Goal: Task Accomplishment & Management: Manage account settings

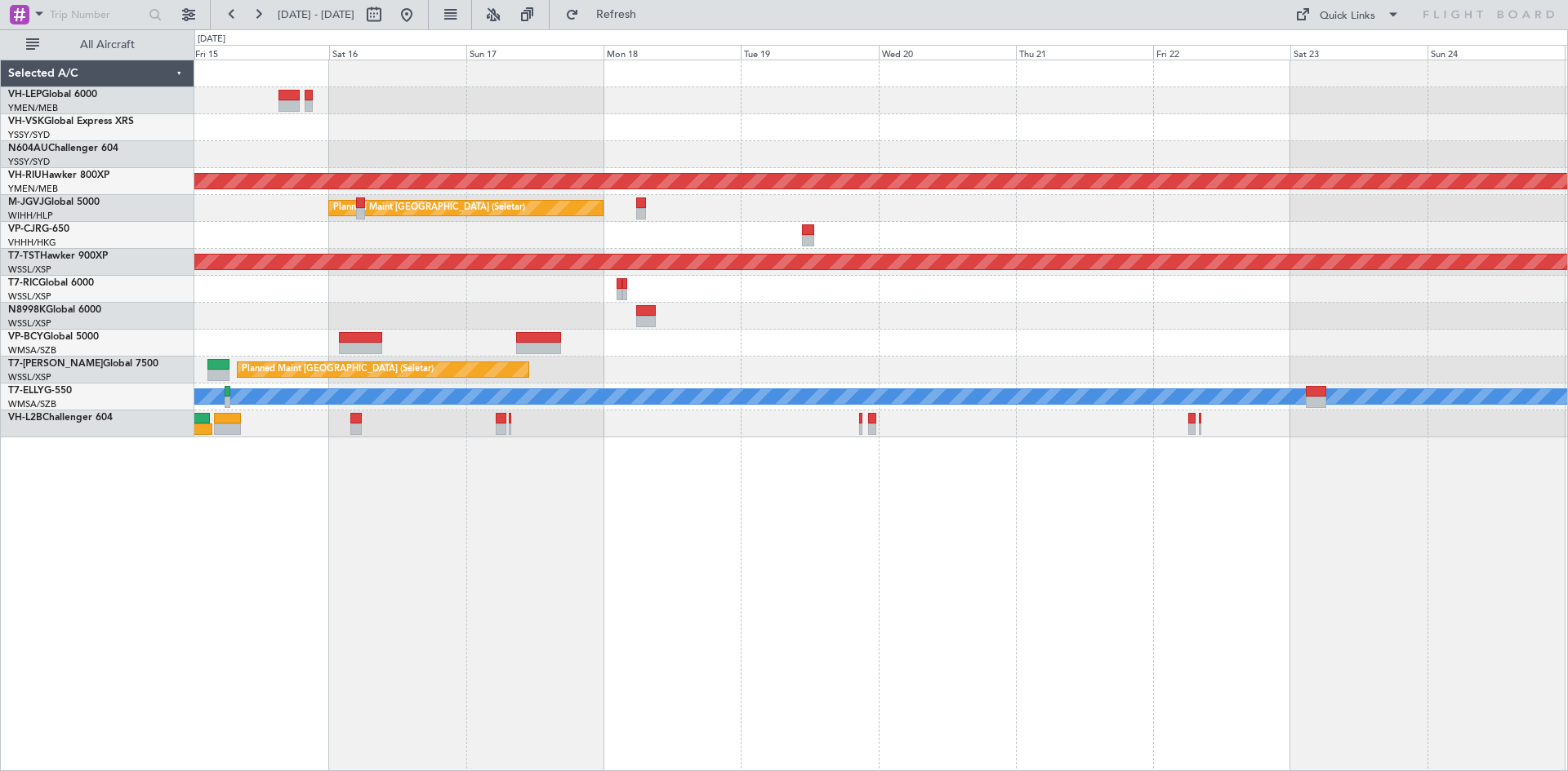
click at [649, 557] on div "Unplanned Maint Sydney ([PERSON_NAME] Intl) Planned Maint [GEOGRAPHIC_DATA] ([G…" at bounding box center [881, 415] width 1373 height 711
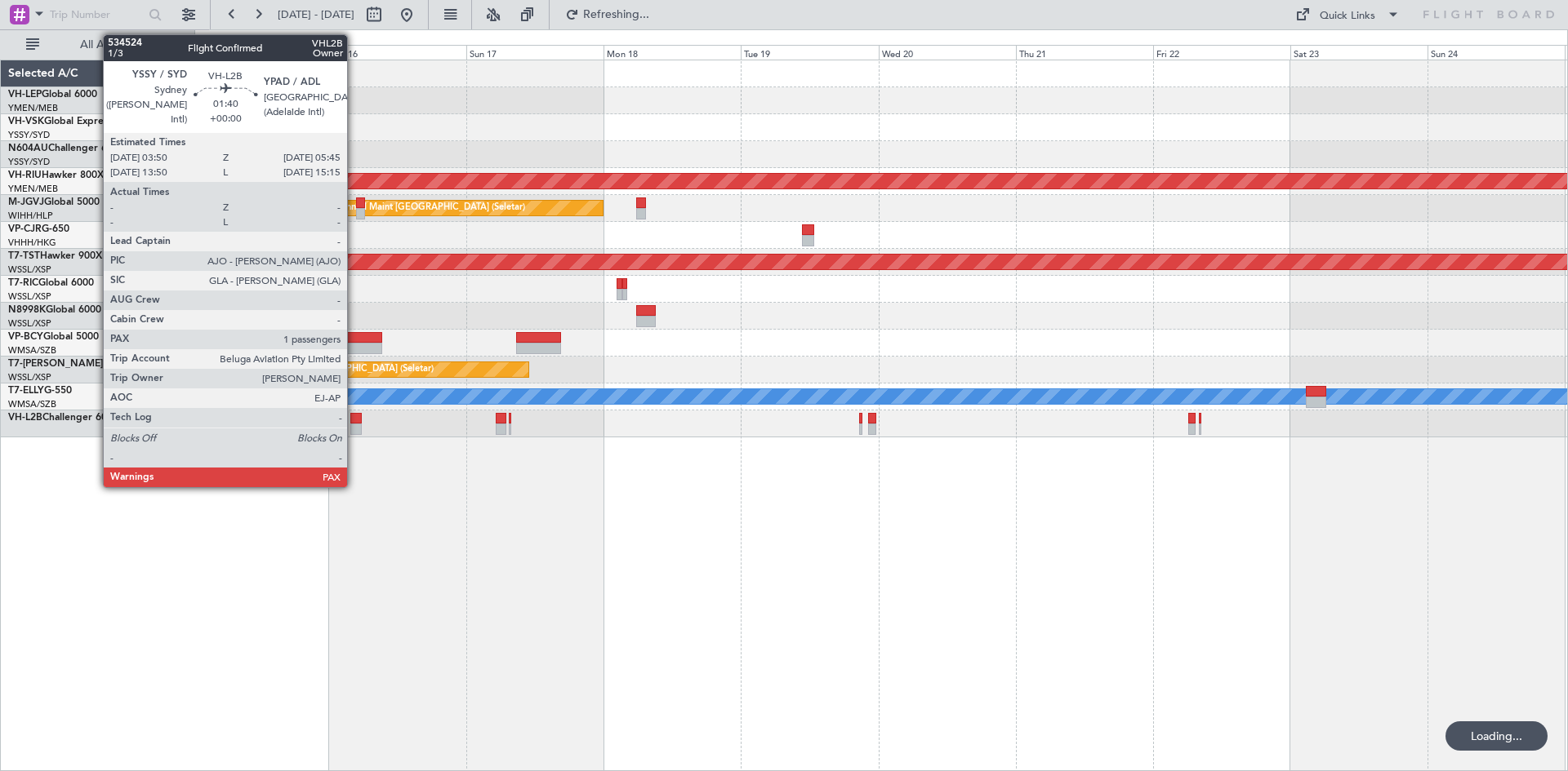
click at [354, 428] on div at bounding box center [355, 429] width 12 height 12
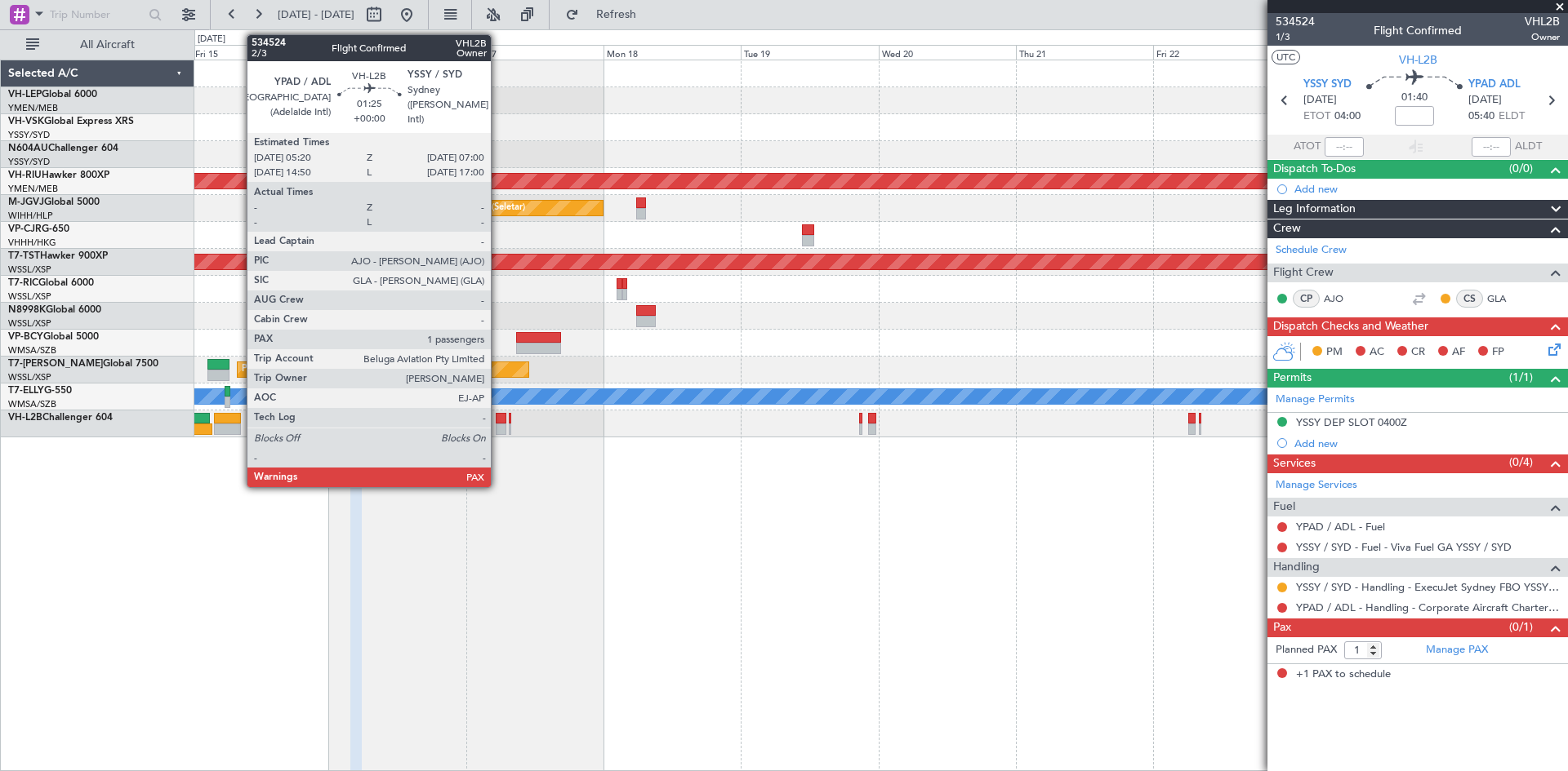
click at [498, 428] on div at bounding box center [500, 429] width 10 height 12
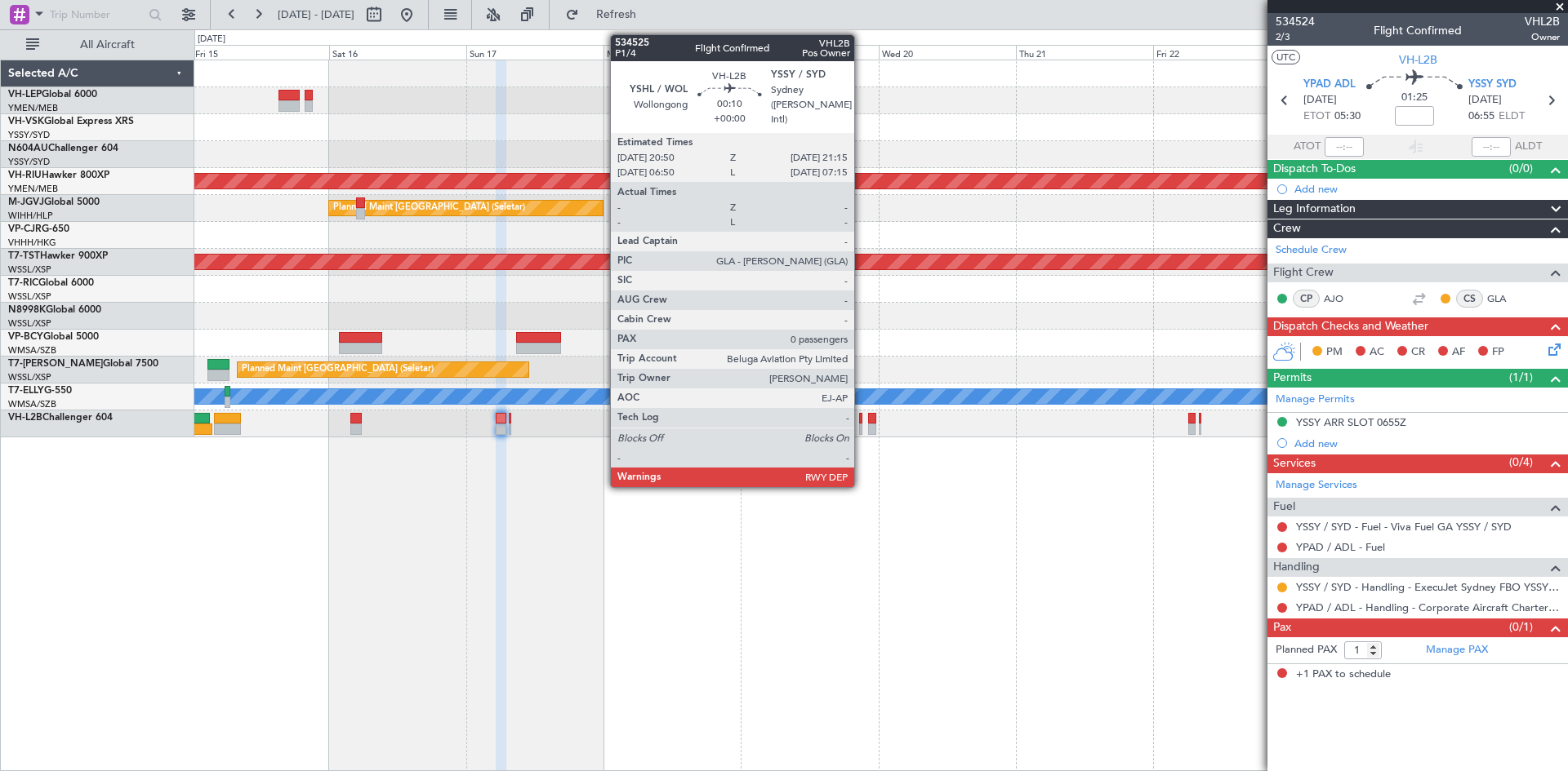
click at [862, 431] on div at bounding box center [860, 429] width 3 height 12
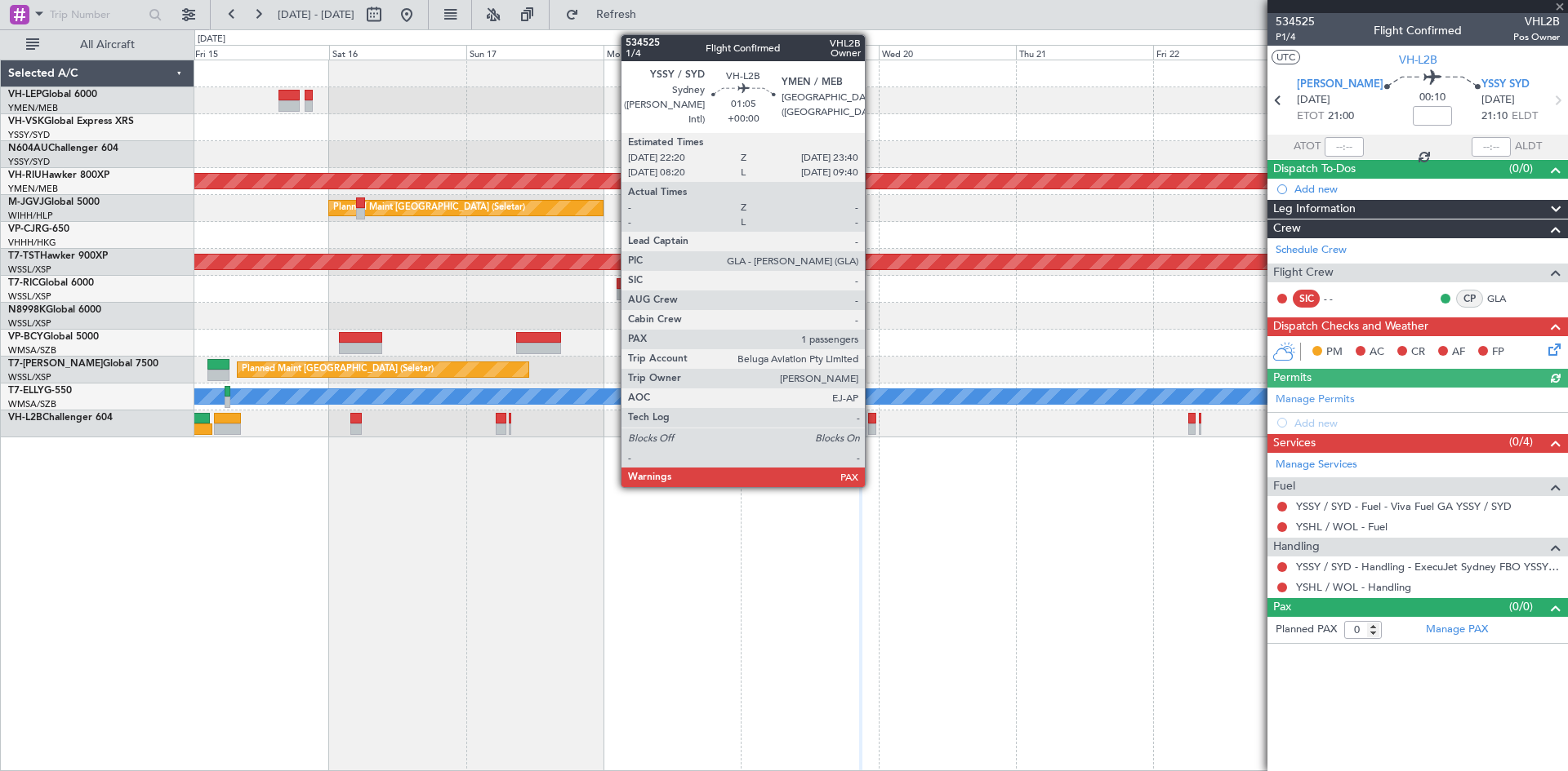
click at [872, 431] on div at bounding box center [872, 429] width 8 height 12
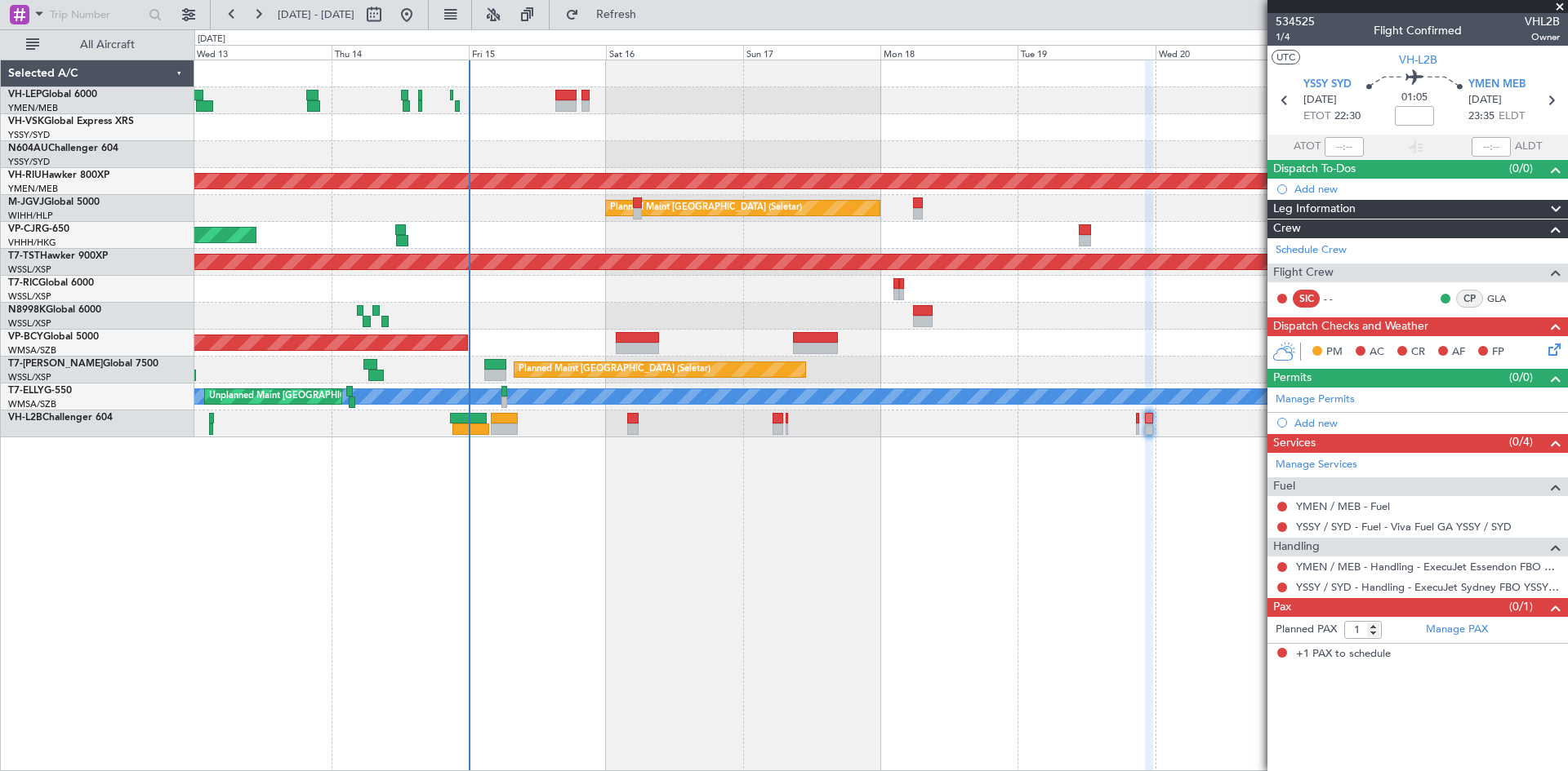
click at [580, 127] on div "Unplanned Maint Sydney ([PERSON_NAME] Intl)" at bounding box center [880, 128] width 1372 height 27
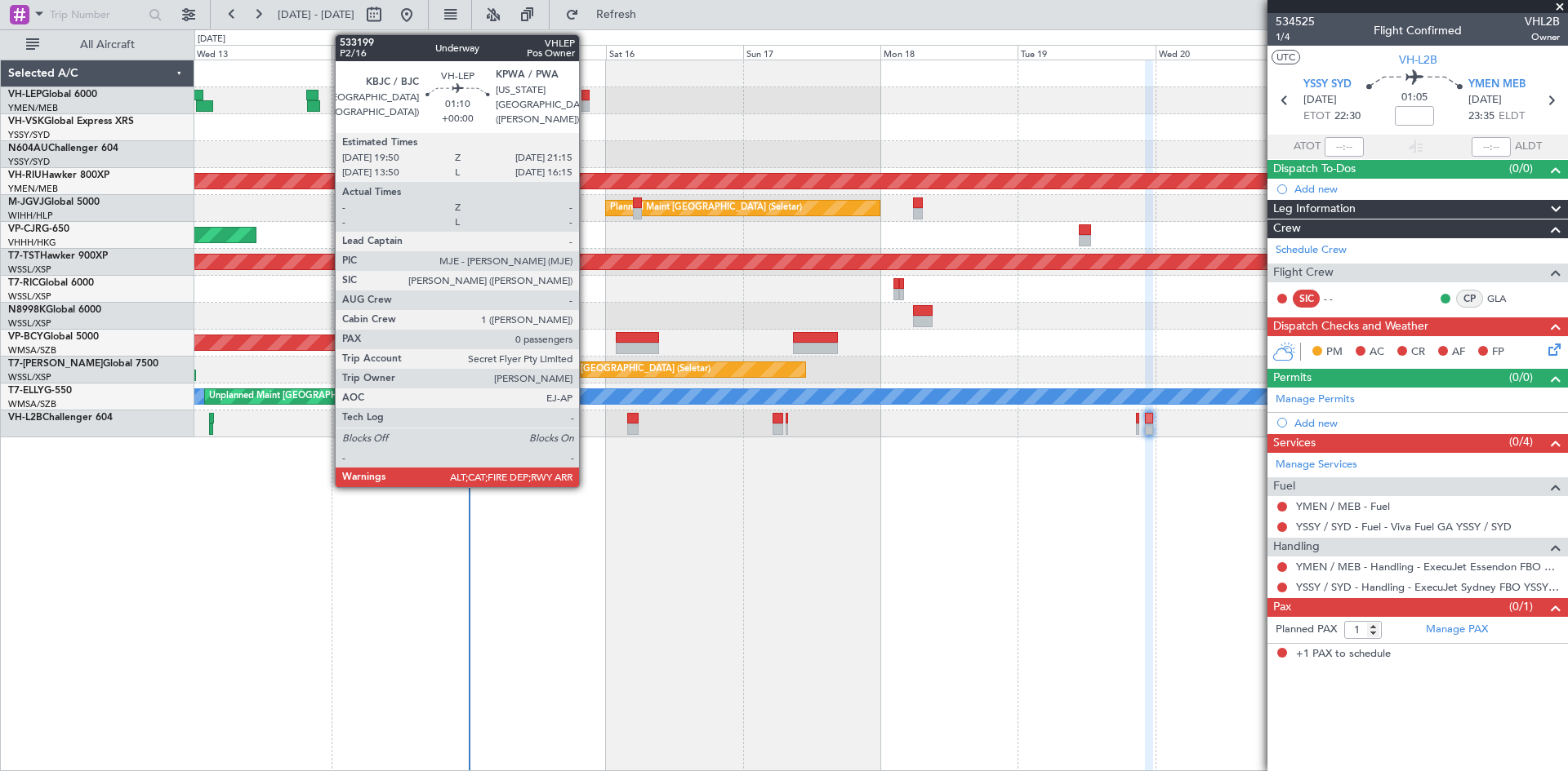
click at [587, 108] on div at bounding box center [585, 105] width 8 height 12
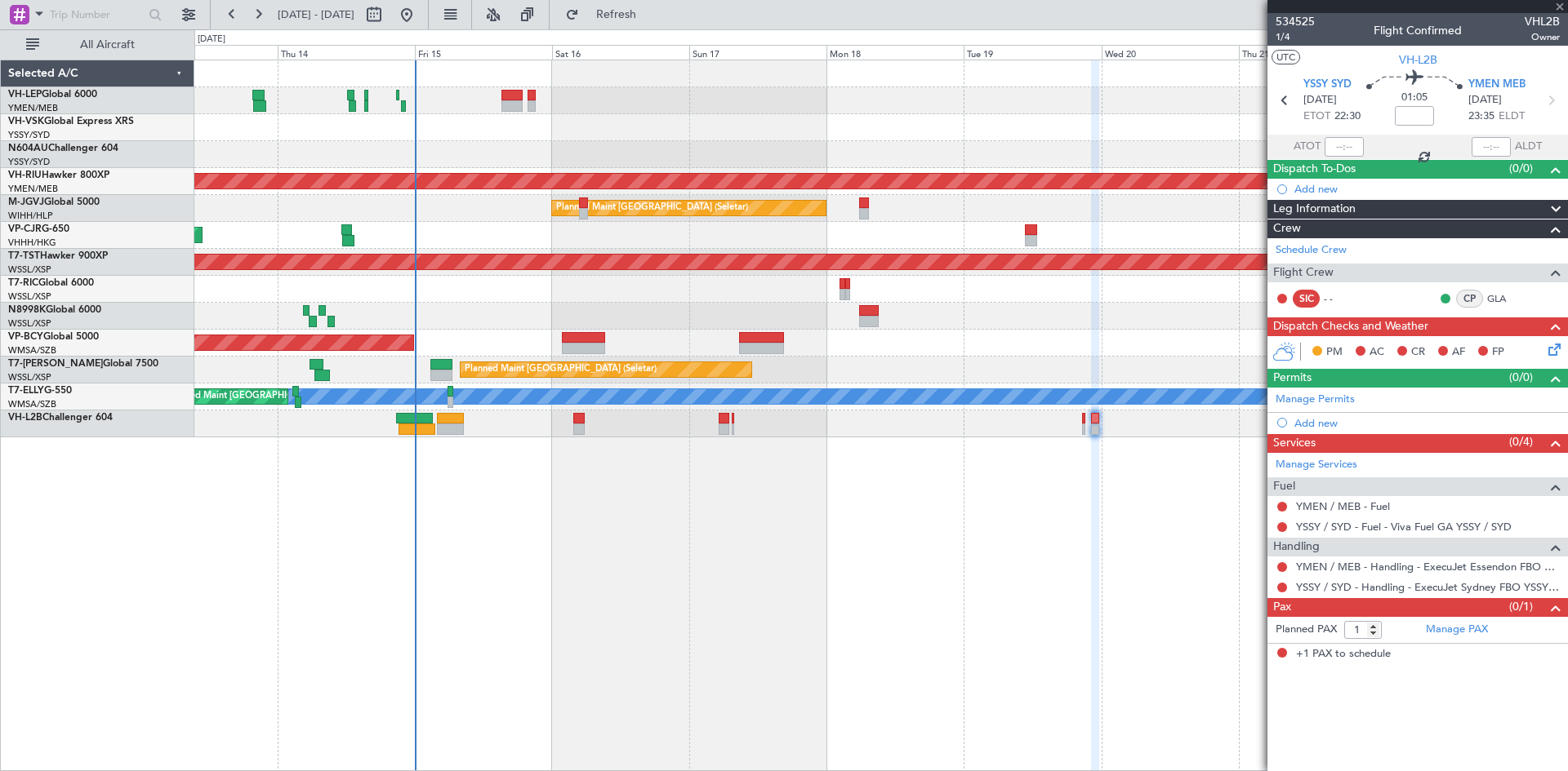
click at [848, 540] on div "Unplanned Maint Sydney ([PERSON_NAME] Intl) Planned Maint [GEOGRAPHIC_DATA] ([G…" at bounding box center [881, 415] width 1373 height 711
type input "0"
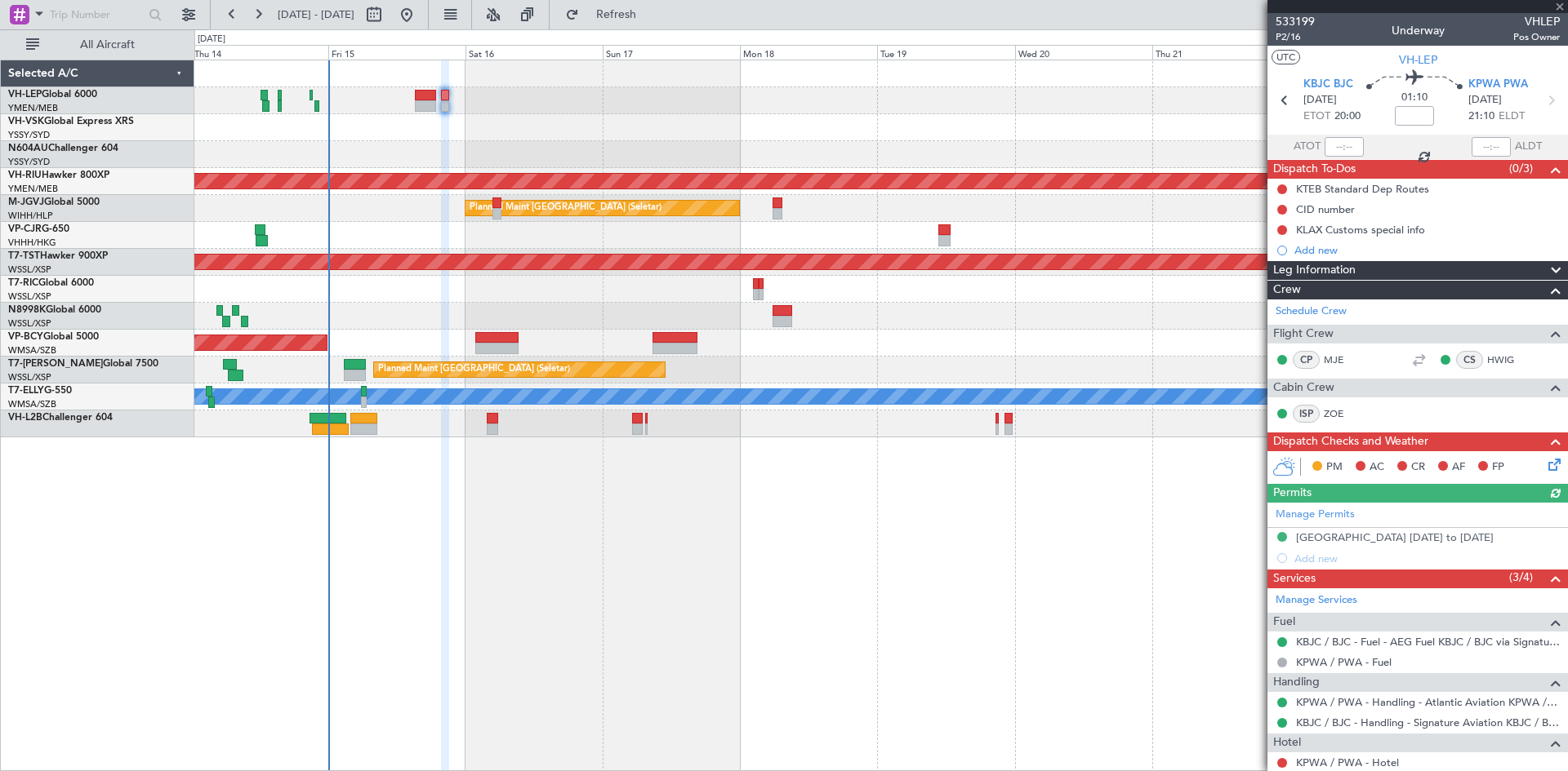
click at [841, 512] on div "Unplanned Maint Sydney ([PERSON_NAME] Intl) Planned Maint [GEOGRAPHIC_DATA] ([G…" at bounding box center [881, 415] width 1373 height 711
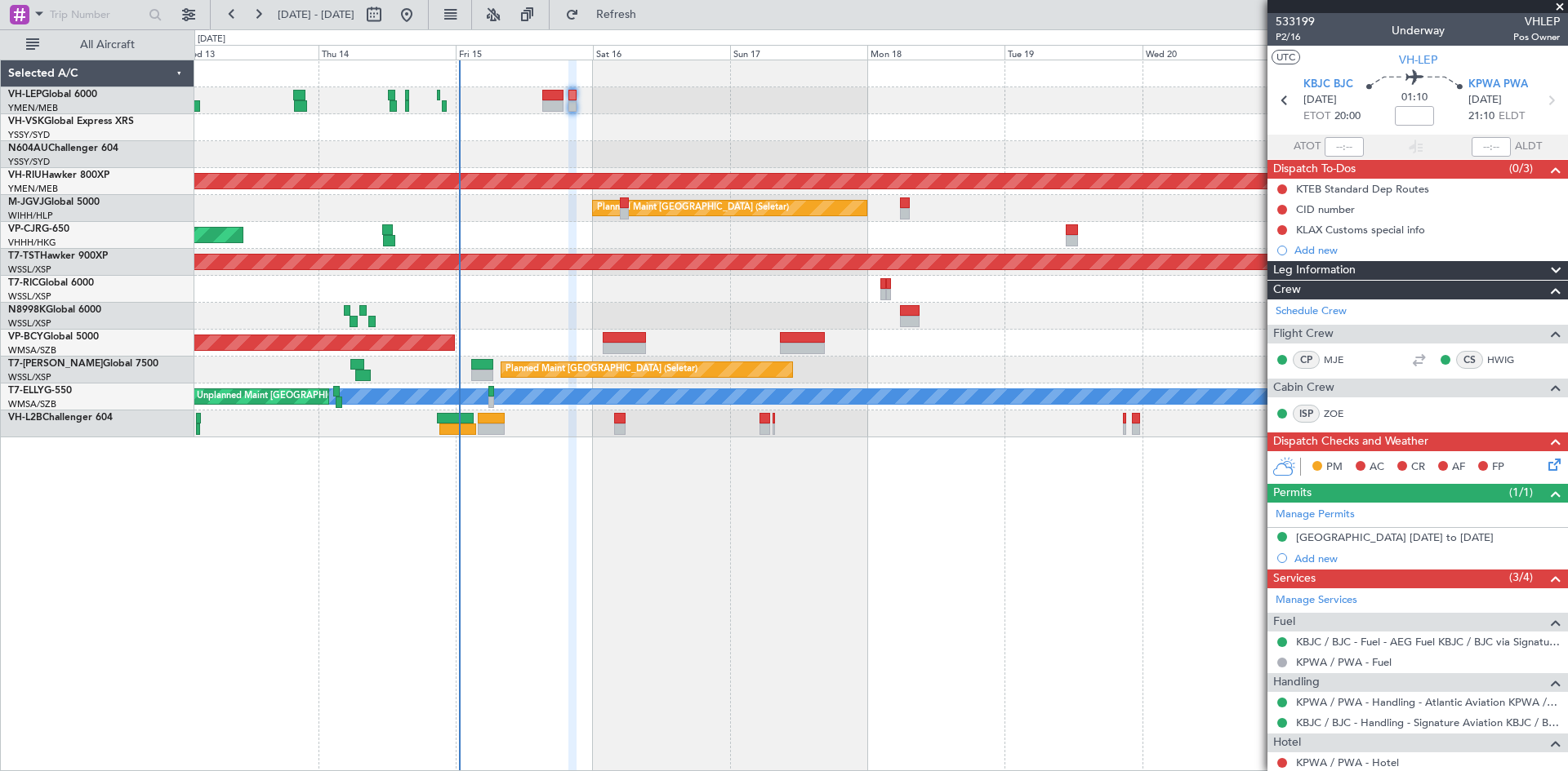
click at [593, 501] on div "Planned Maint [GEOGRAPHIC_DATA] ([GEOGRAPHIC_DATA] International) [PERSON_NAME]…" at bounding box center [881, 415] width 1373 height 711
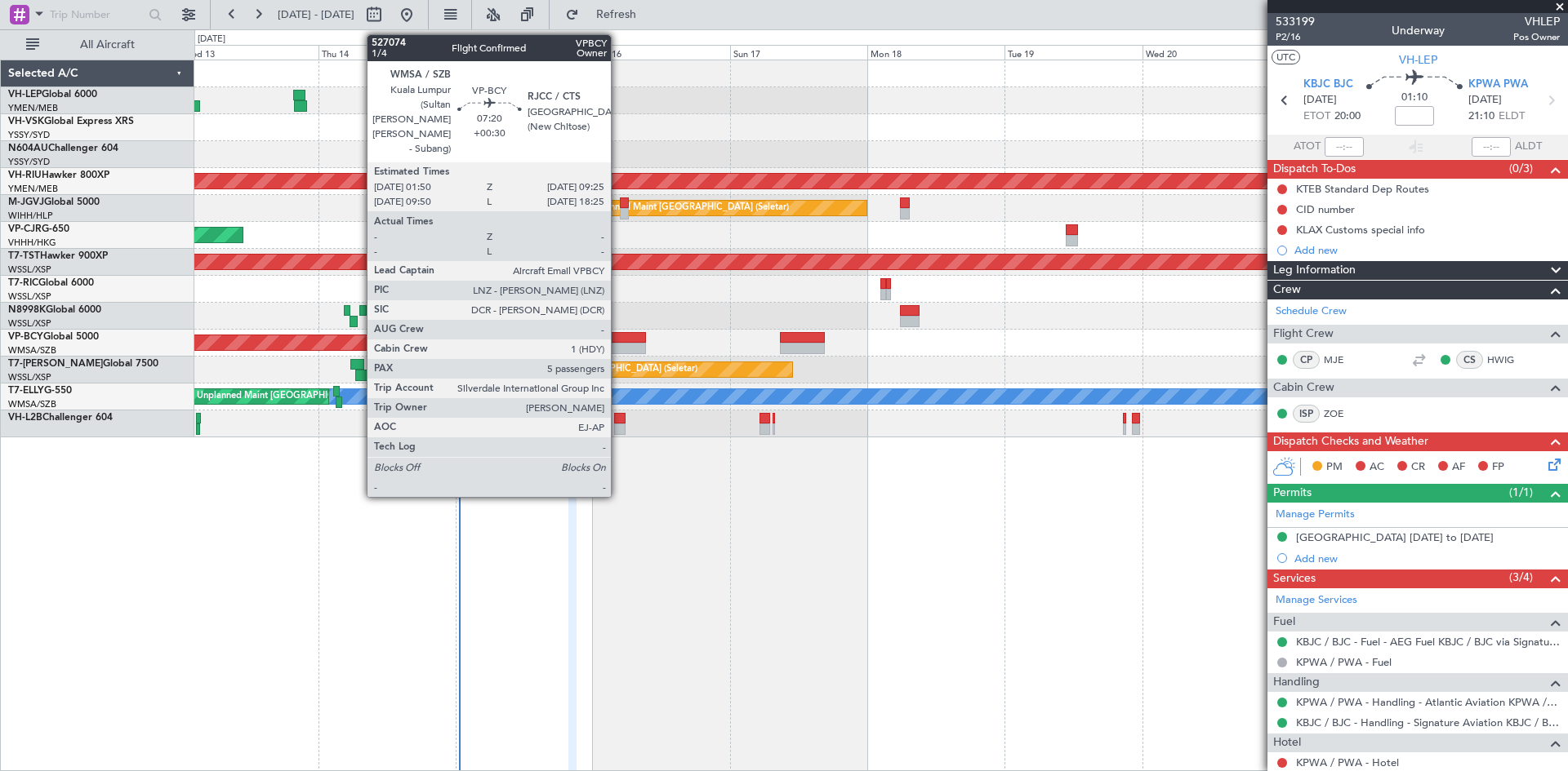
click at [618, 347] on div at bounding box center [624, 348] width 44 height 12
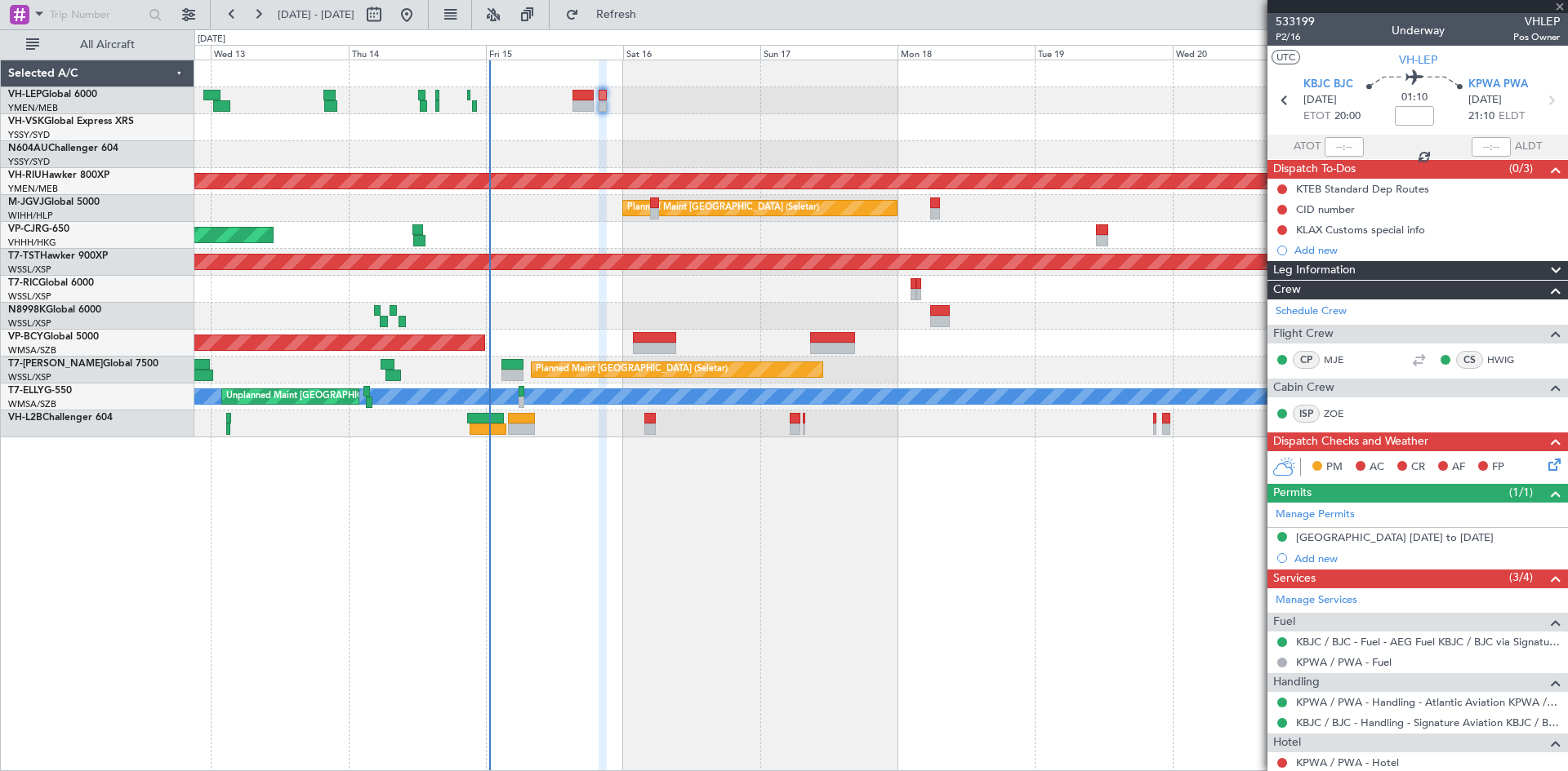
click at [814, 516] on div "Planned Maint [GEOGRAPHIC_DATA] ([GEOGRAPHIC_DATA] International) [PERSON_NAME]…" at bounding box center [881, 415] width 1373 height 711
type input "+00:30"
type input "5"
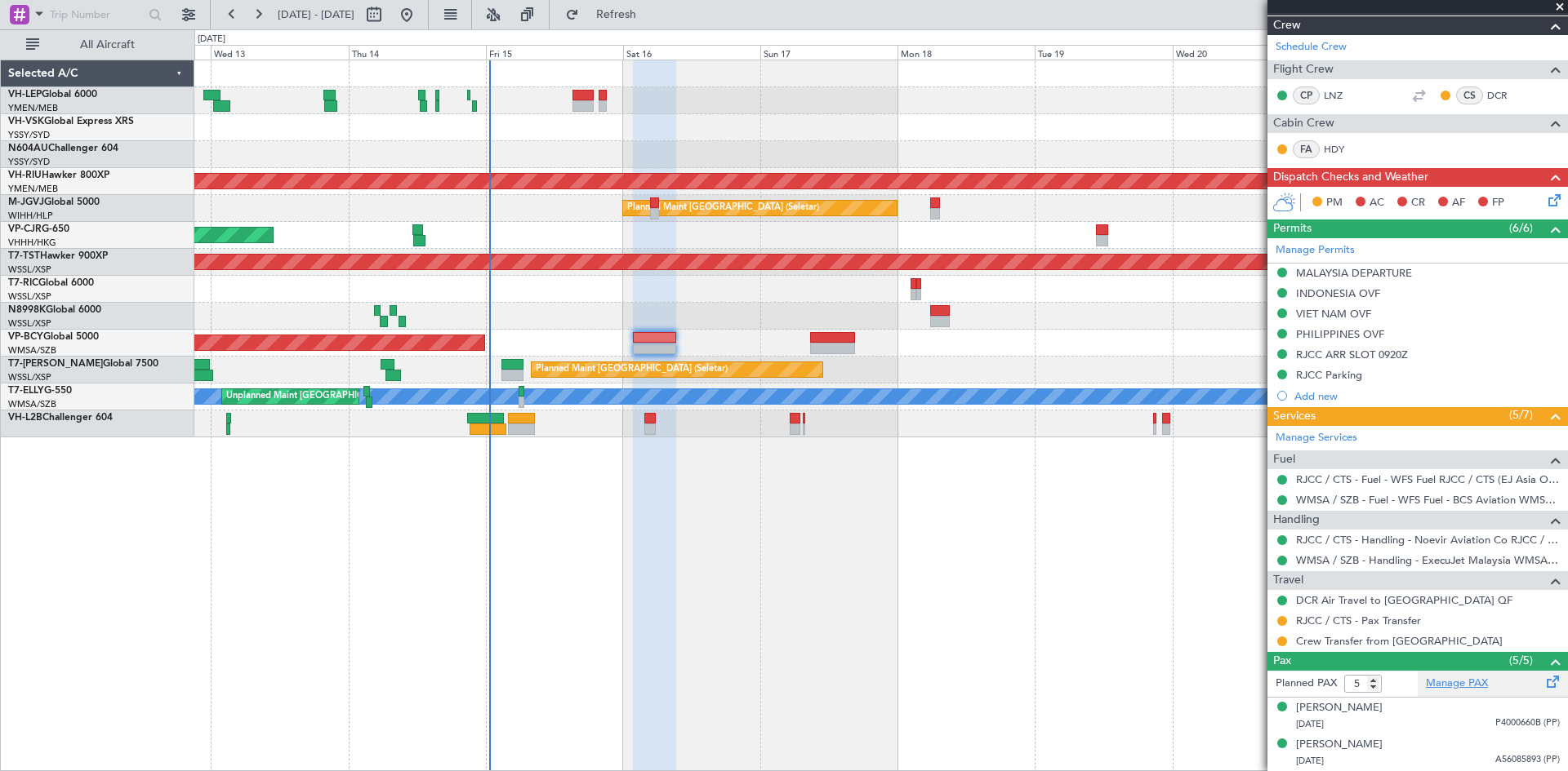
scroll to position [245, 0]
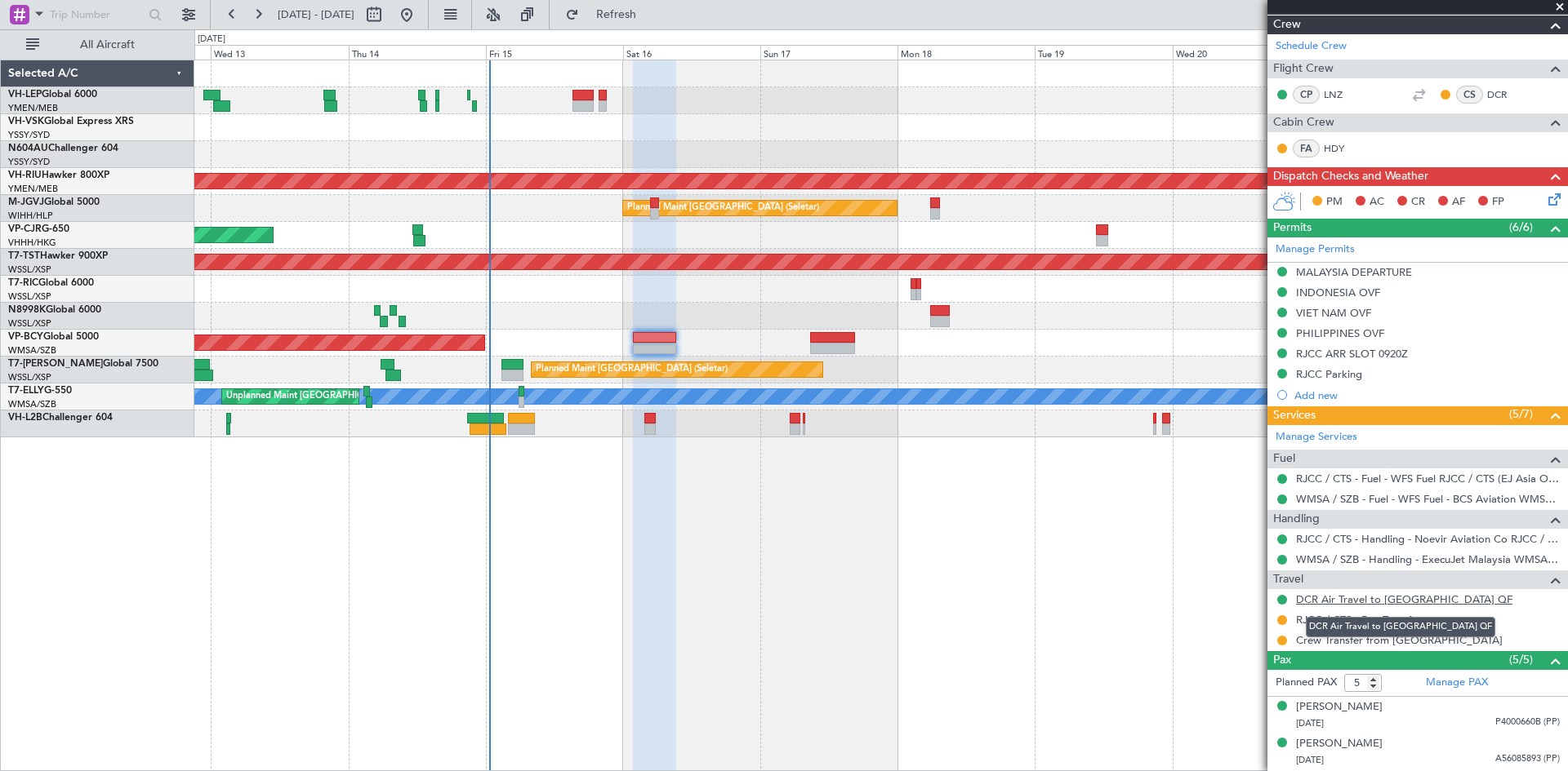
click at [1431, 601] on link "DCR Air Travel to [GEOGRAPHIC_DATA] QF" at bounding box center [1404, 600] width 216 height 14
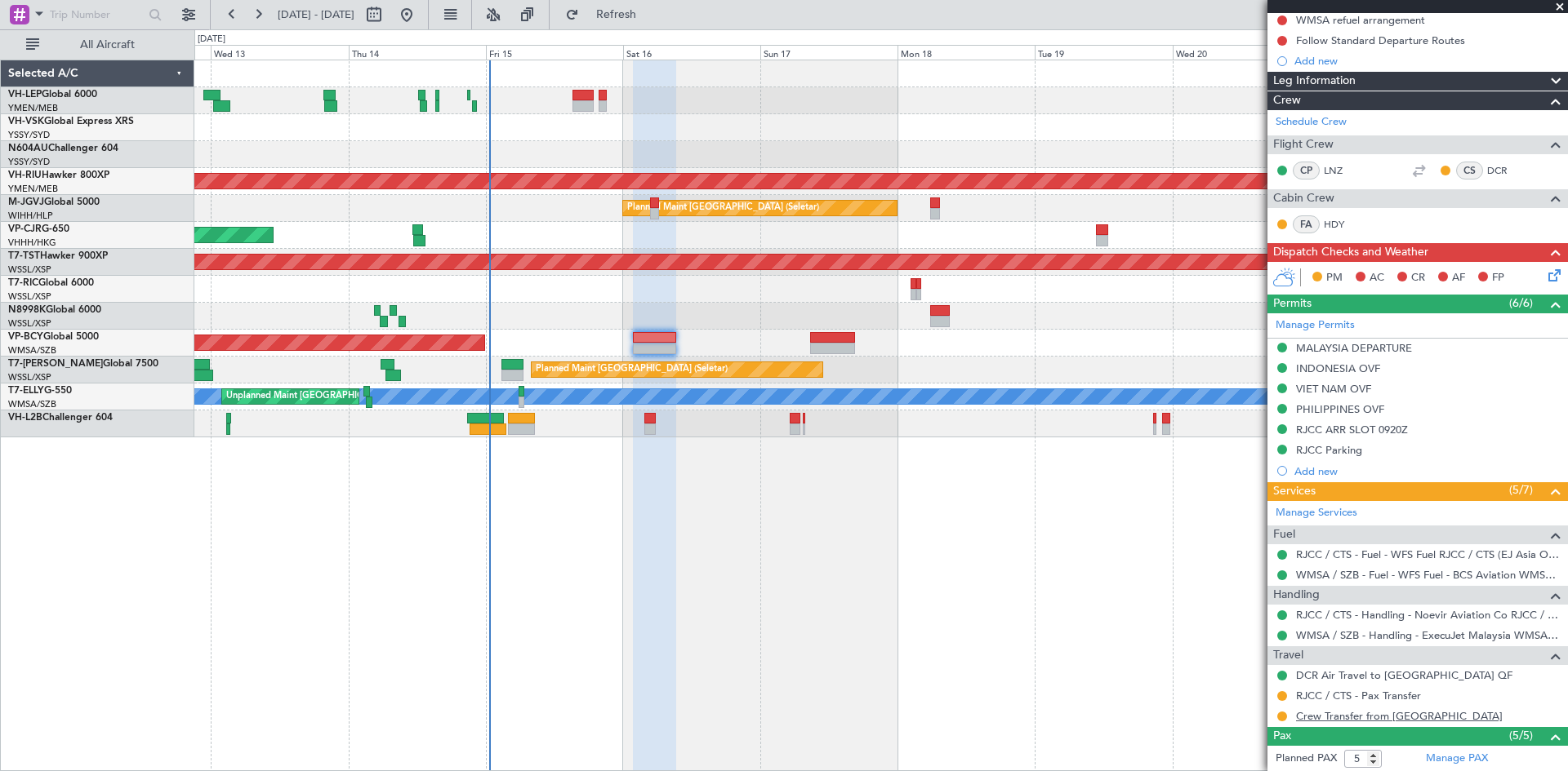
scroll to position [0, 0]
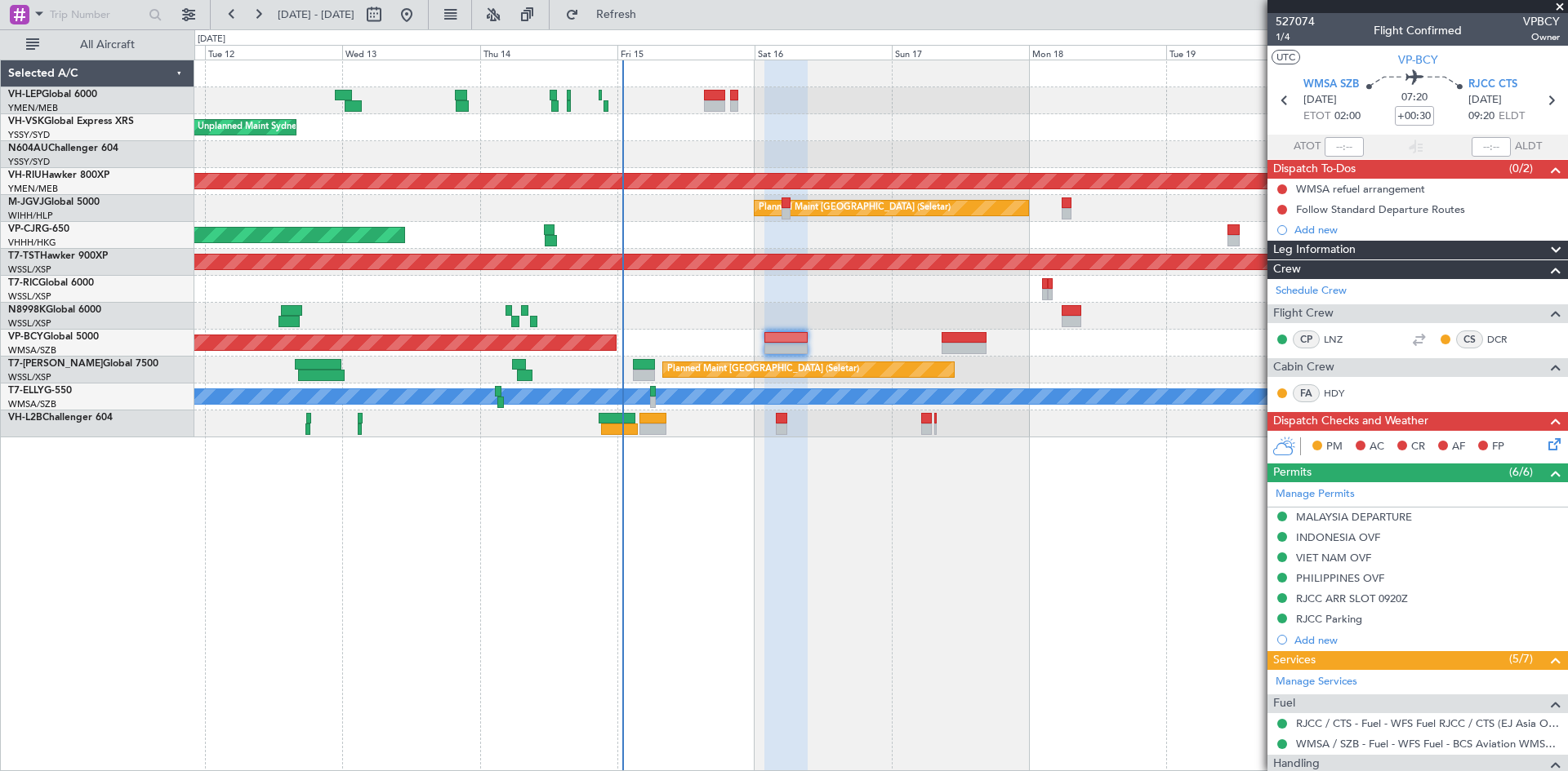
click at [997, 606] on div "Planned Maint [GEOGRAPHIC_DATA] ([GEOGRAPHIC_DATA] International) [PERSON_NAME]…" at bounding box center [881, 415] width 1373 height 711
